Goal: Download file/media

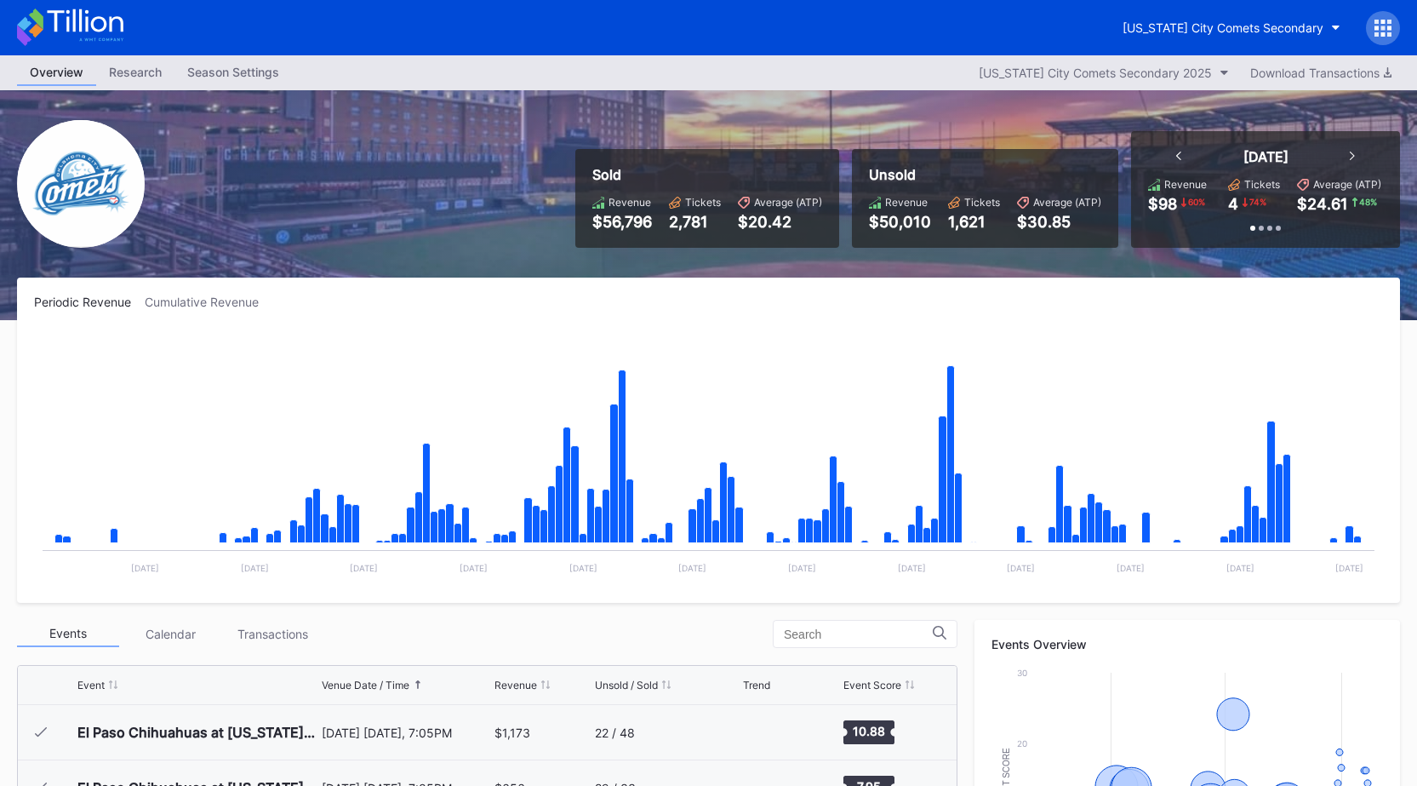
scroll to position [3154, 0]
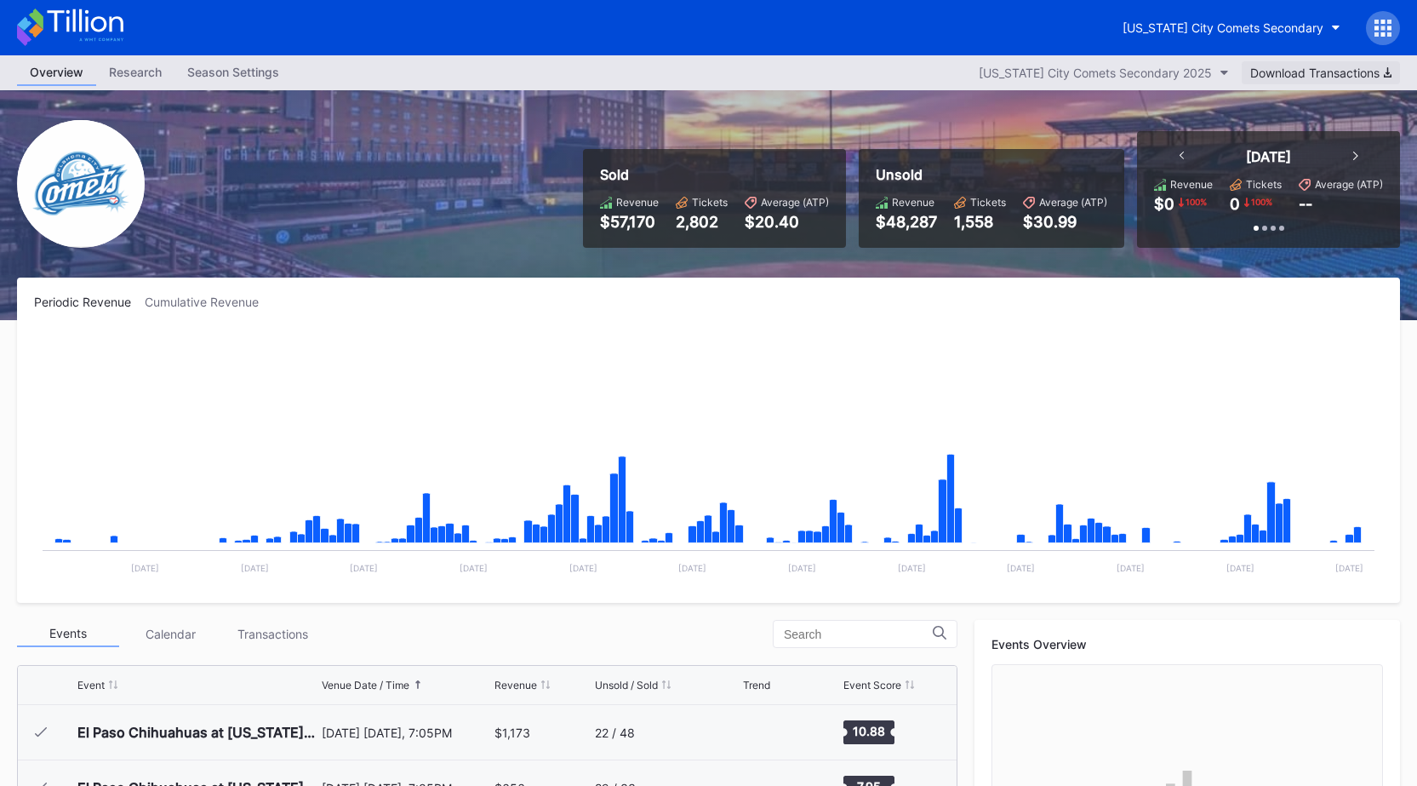
click at [1333, 74] on div "Download Transactions" at bounding box center [1320, 73] width 141 height 14
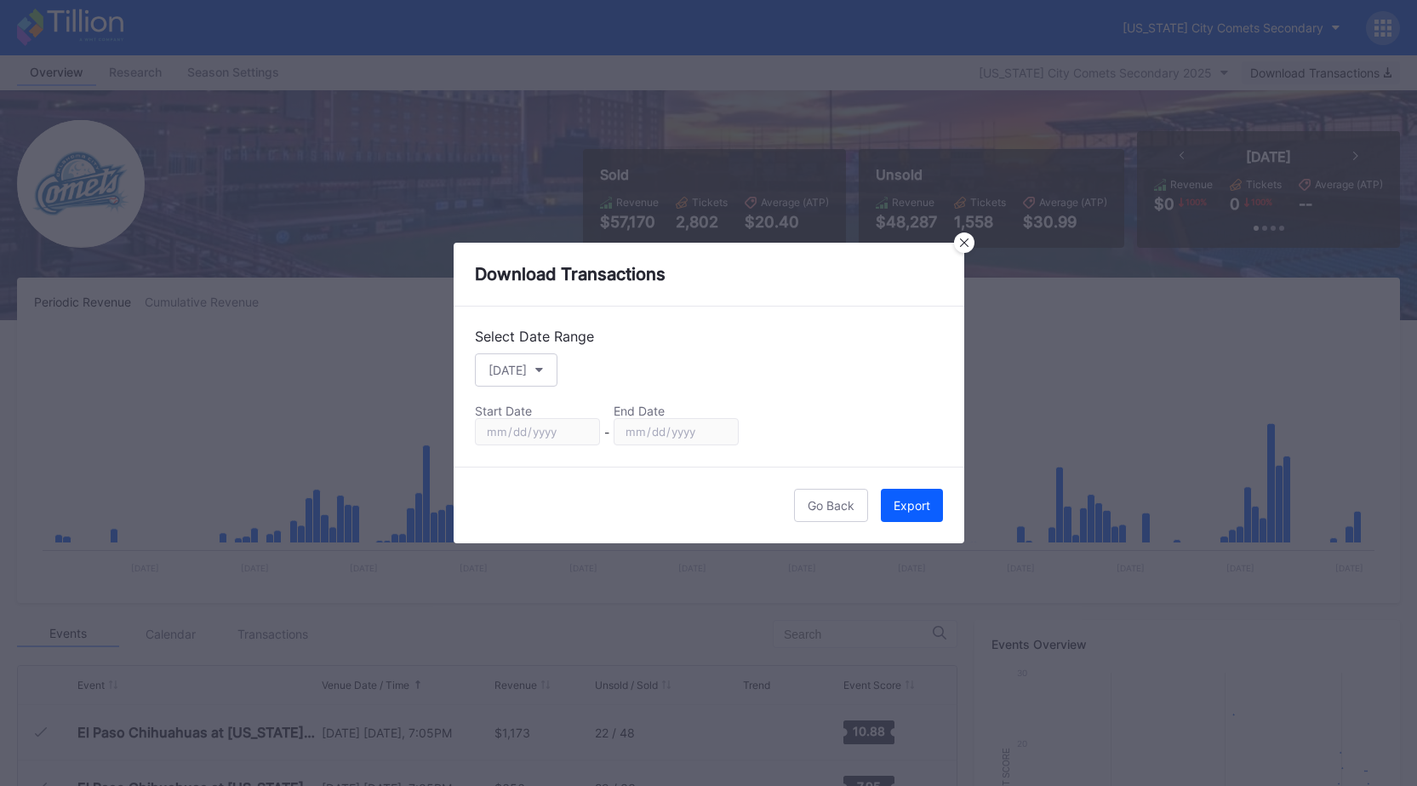
scroll to position [3209, 0]
click at [500, 358] on button "[DATE]" at bounding box center [516, 369] width 83 height 33
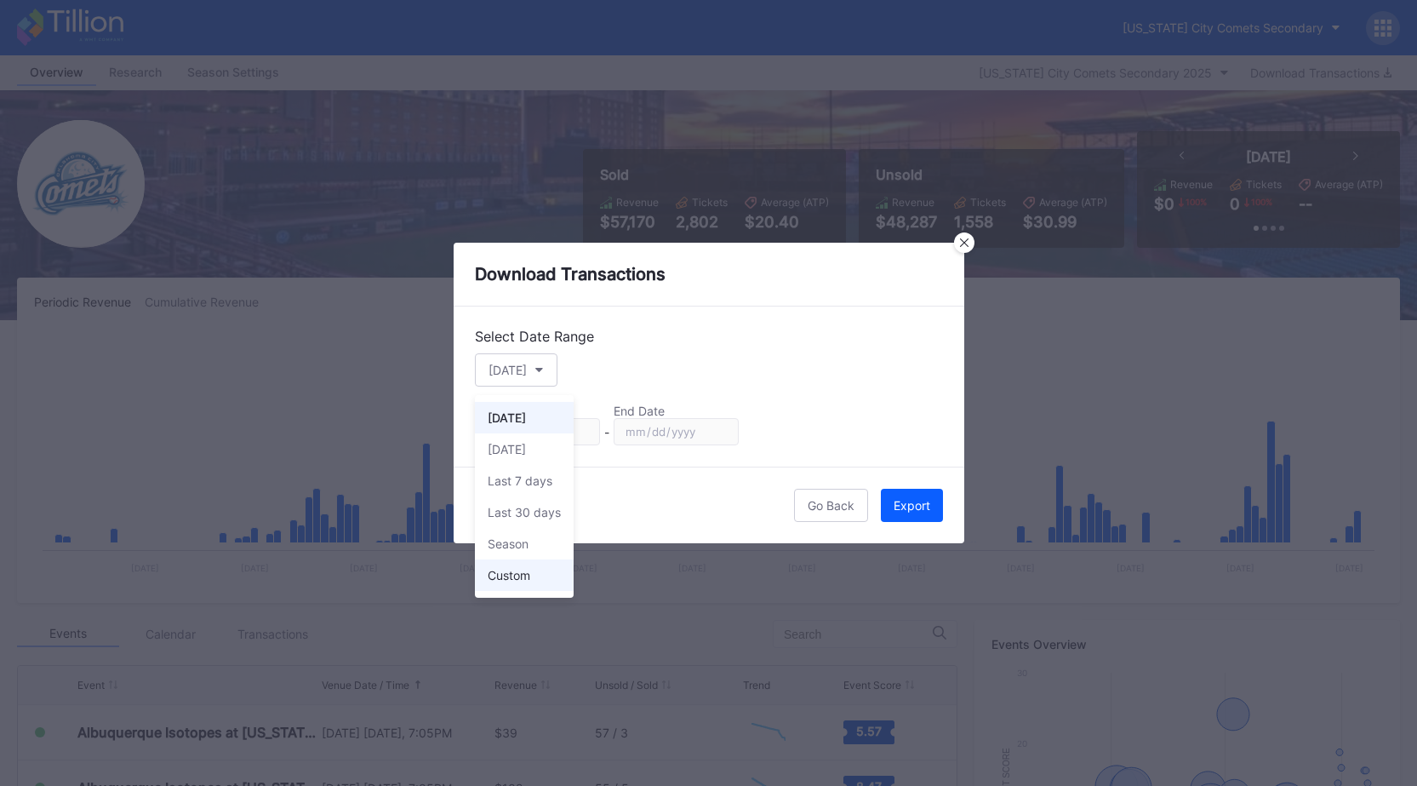
click at [504, 583] on div "Custom" at bounding box center [524, 574] width 99 height 31
click at [587, 430] on input "2025-08-13" at bounding box center [537, 431] width 125 height 27
type input "2025-01-01"
click at [719, 430] on input "2025-08-13" at bounding box center [676, 431] width 125 height 27
type input "2025-08-14"
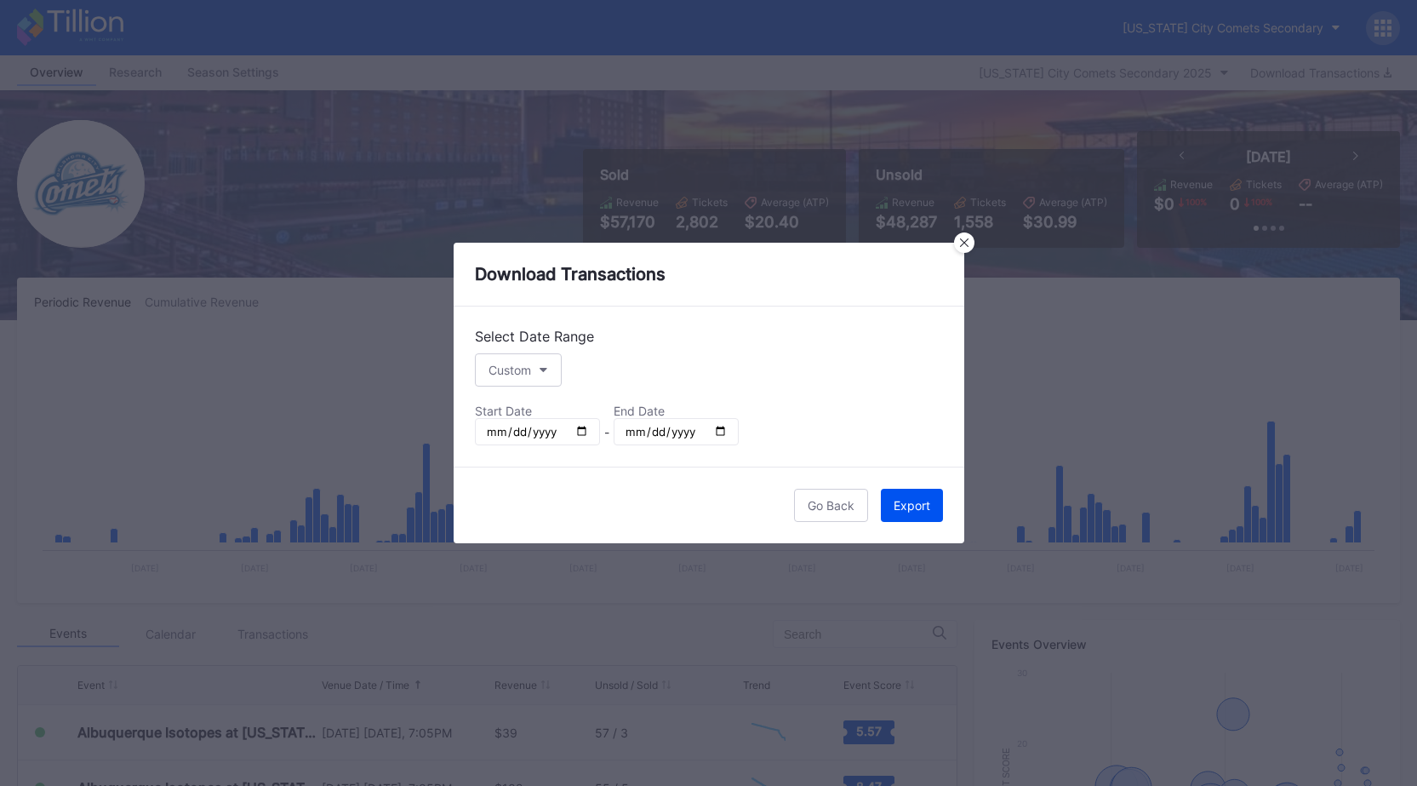
click at [912, 510] on div "Export" at bounding box center [912, 505] width 37 height 14
